Goal: Task Accomplishment & Management: Complete application form

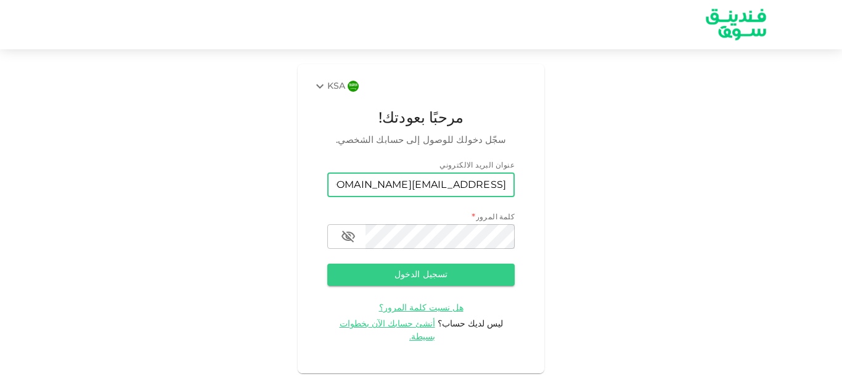
type input "[EMAIL_ADDRESS][DOMAIN_NAME]"
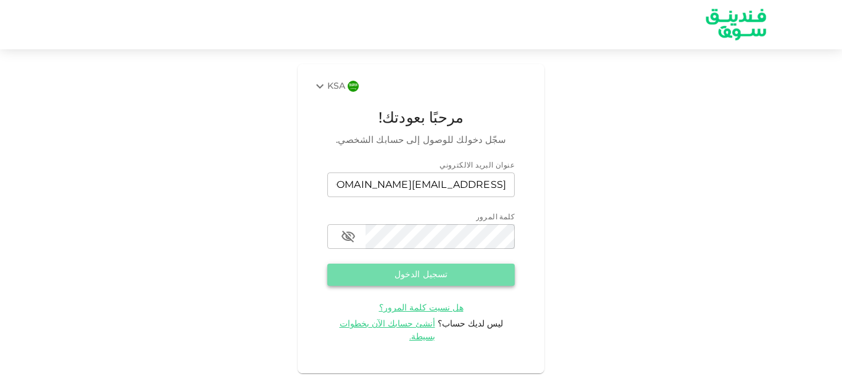
click at [443, 274] on button "تسجيل الدخول" at bounding box center [420, 275] width 187 height 22
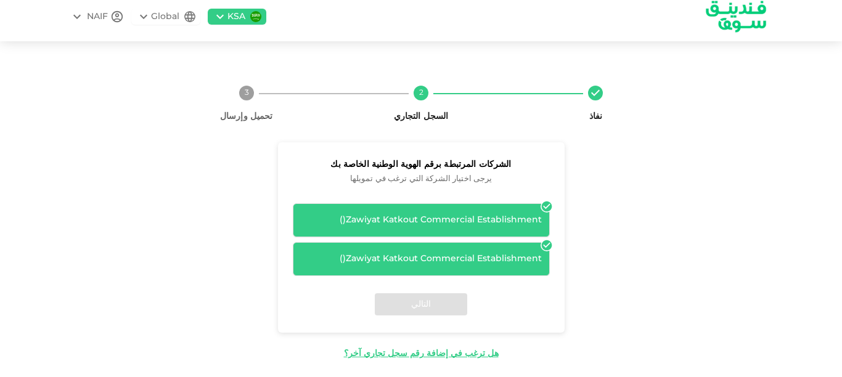
scroll to position [11, 0]
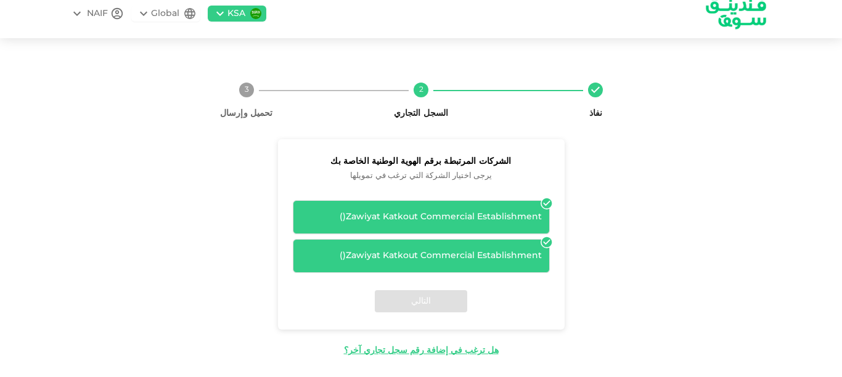
click at [411, 303] on div "التالي" at bounding box center [421, 301] width 287 height 57
drag, startPoint x: 480, startPoint y: 176, endPoint x: 390, endPoint y: 181, distance: 90.1
click at [414, 176] on span "يرجى اختيار الشركة التي ترغب في تمويلها" at bounding box center [421, 177] width 257 height 14
click at [459, 208] on div "Zawiyat Katkout Commercial Establishment ( )" at bounding box center [421, 217] width 257 height 34
click at [458, 220] on div "Zawiyat Katkout Commercial Establishment ( )" at bounding box center [421, 217] width 241 height 13
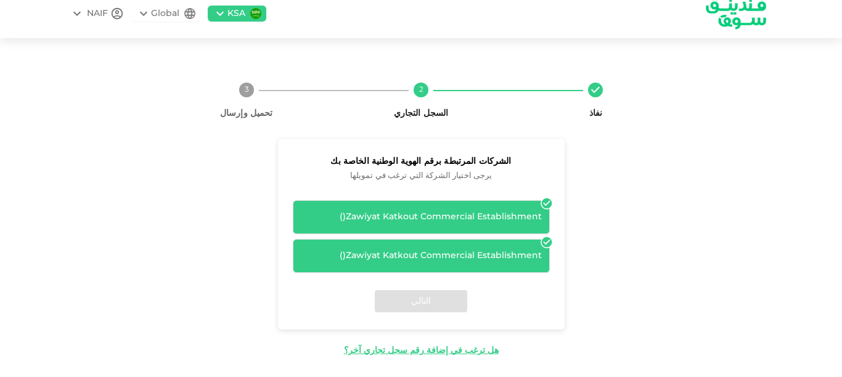
click at [466, 262] on div "Zawiyat Katkout Commercial Establishment ( )" at bounding box center [421, 256] width 241 height 13
click at [442, 313] on div "التالي" at bounding box center [421, 301] width 287 height 57
click at [469, 213] on div "Zawiyat Katkout Commercial Establishment ( )" at bounding box center [421, 217] width 241 height 13
click at [358, 229] on div "Zawiyat Katkout Commercial Establishment ( )" at bounding box center [421, 217] width 257 height 34
click at [374, 257] on div "Zawiyat Katkout Commercial Establishment ( )" at bounding box center [421, 256] width 241 height 13
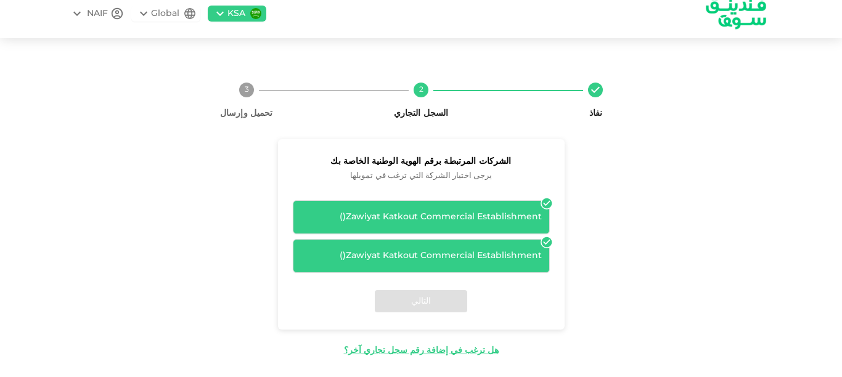
click at [471, 234] on div "Zawiyat Katkout Commercial Establishment ( )" at bounding box center [421, 217] width 257 height 34
click at [477, 268] on div "Zawiyat Katkout Commercial Establishment ( )" at bounding box center [421, 256] width 257 height 34
click at [480, 224] on div "Zawiyat Katkout Commercial Establishment ( )" at bounding box center [421, 217] width 257 height 34
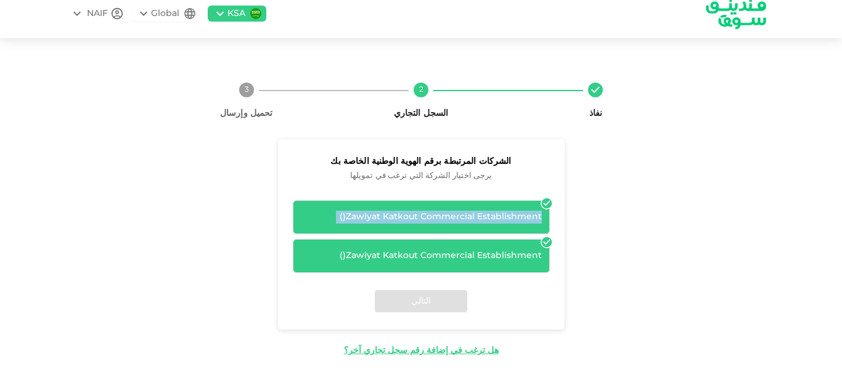
click at [480, 224] on div "Zawiyat Katkout Commercial Establishment ( )" at bounding box center [421, 217] width 257 height 34
click at [551, 200] on icon at bounding box center [546, 204] width 10 height 10
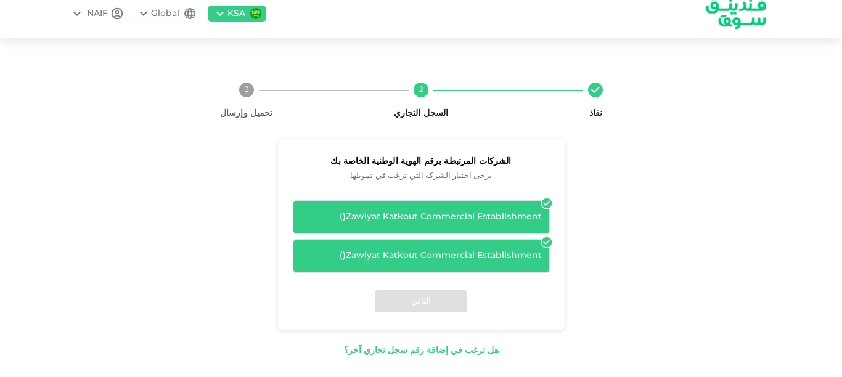
click at [386, 237] on div "Zawiyat Katkout Commercial Establishment ( ) Zawiyat Katkout Commercial Establi…" at bounding box center [421, 236] width 257 height 73
click at [398, 179] on span "يرجى اختيار الشركة التي ترغب في تمويلها" at bounding box center [421, 177] width 257 height 14
click at [400, 173] on span "يرجى اختيار الشركة التي ترغب في تمويلها" at bounding box center [421, 177] width 257 height 14
click at [397, 222] on div "Zawiyat Katkout Commercial Establishment ( )" at bounding box center [421, 217] width 241 height 13
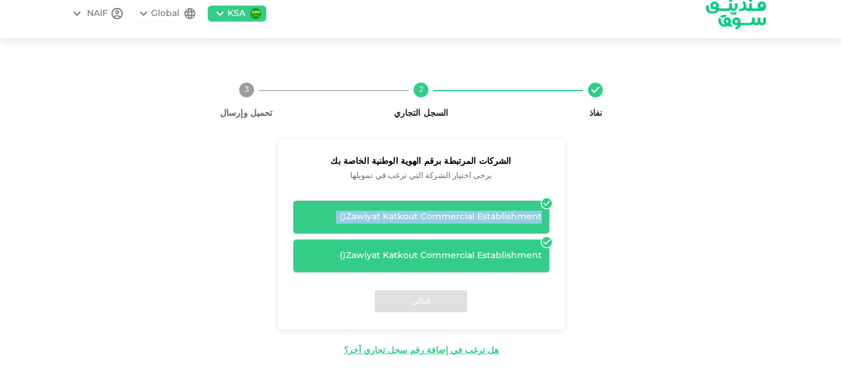
click at [397, 222] on div "Zawiyat Katkout Commercial Establishment ( )" at bounding box center [421, 217] width 241 height 13
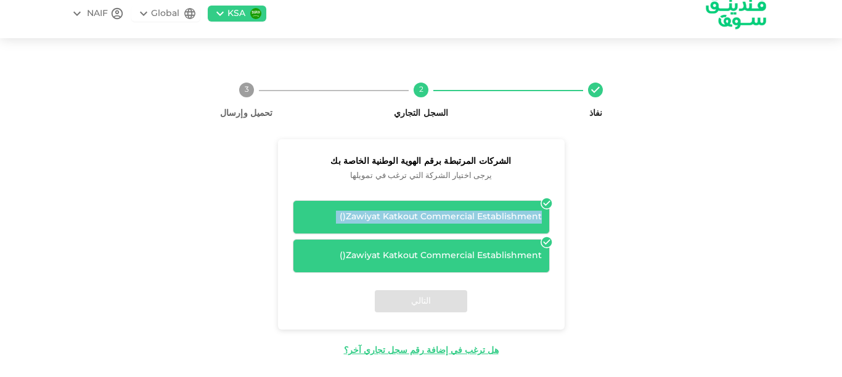
click at [551, 240] on icon at bounding box center [546, 242] width 10 height 10
click at [552, 245] on icon at bounding box center [546, 242] width 10 height 10
click at [551, 198] on icon at bounding box center [547, 203] width 12 height 12
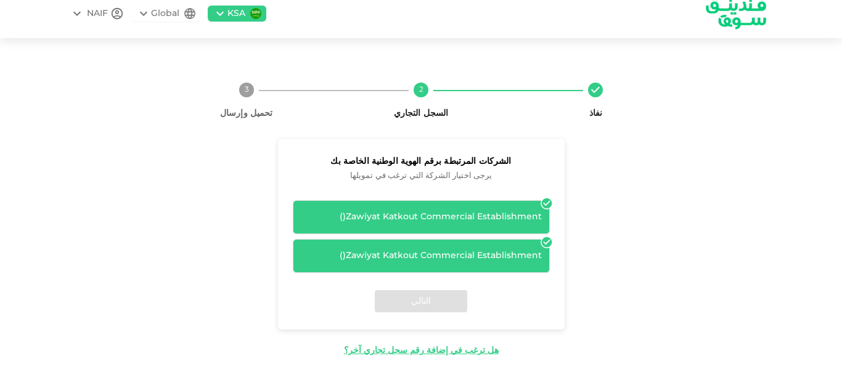
click at [683, 177] on div "الشركات المرتبطة برقم الهوية الوطنية الخاصة بك يرجى اختيار الشركة التي ترغب في …" at bounding box center [421, 248] width 524 height 218
click at [495, 208] on div "Zawiyat Katkout Commercial Establishment ( )" at bounding box center [421, 217] width 257 height 34
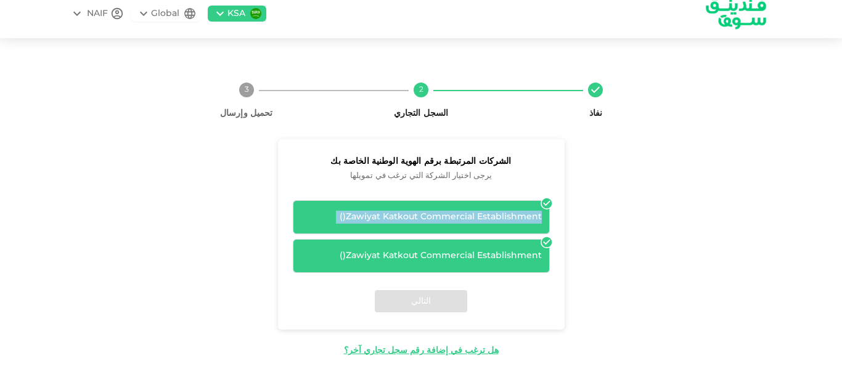
click at [495, 208] on div "Zawiyat Katkout Commercial Establishment ( )" at bounding box center [421, 217] width 257 height 34
click at [84, 11] on icon at bounding box center [77, 13] width 15 height 15
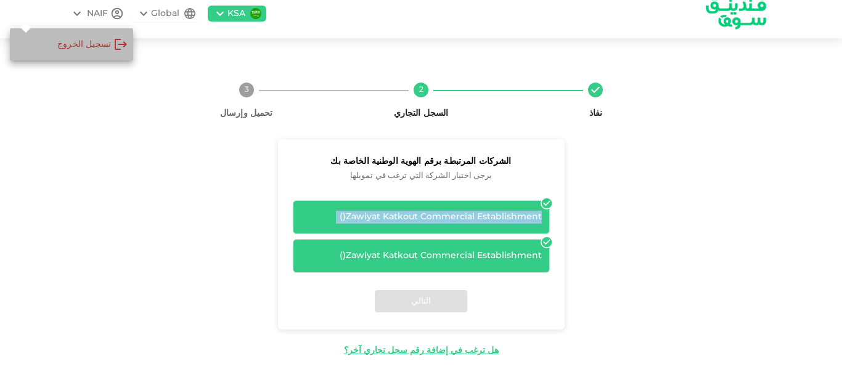
click at [78, 40] on div "‏تسجيل الخروج" at bounding box center [84, 44] width 54 height 12
